Goal: Task Accomplishment & Management: Manage account settings

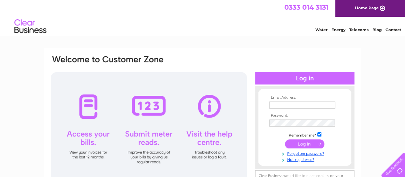
click at [277, 104] on input "text" at bounding box center [303, 104] width 66 height 7
type input "[EMAIL_ADDRESS][DOMAIN_NAME]"
click at [301, 146] on input "submit" at bounding box center [304, 143] width 39 height 9
click at [303, 143] on input "submit" at bounding box center [304, 143] width 39 height 9
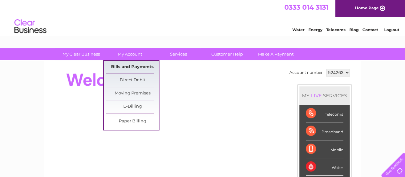
click at [129, 68] on link "Bills and Payments" at bounding box center [132, 67] width 53 height 13
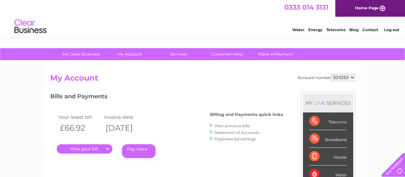
click at [87, 148] on link "." at bounding box center [85, 148] width 56 height 9
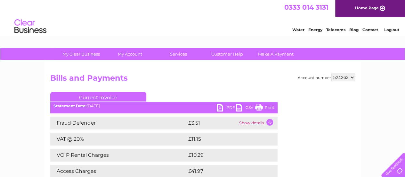
click at [228, 106] on link "PDF" at bounding box center [226, 108] width 19 height 9
click at [389, 30] on link "Log out" at bounding box center [391, 29] width 15 height 5
